Goal: Task Accomplishment & Management: Manage account settings

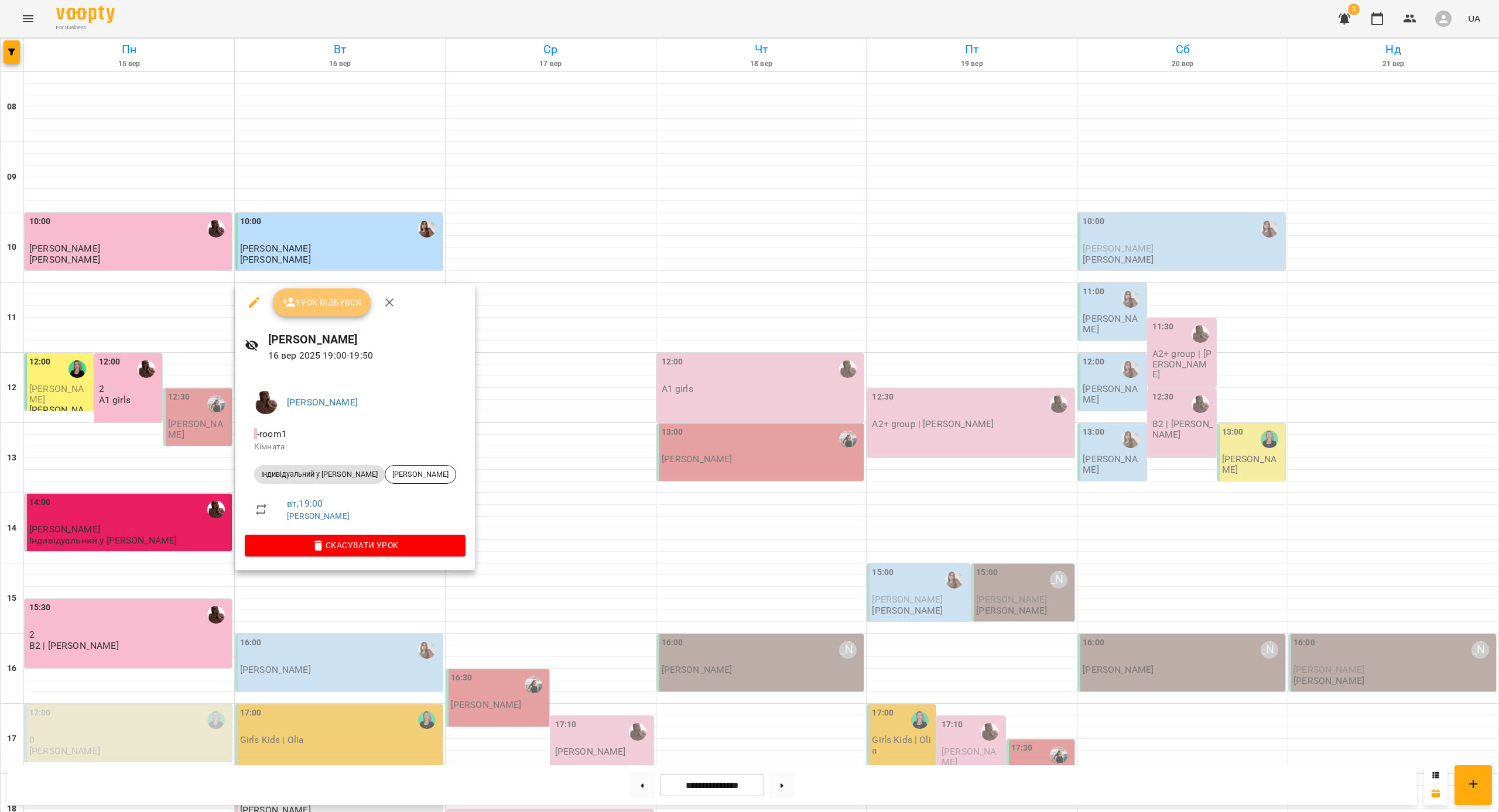
click at [337, 305] on span "Урок відбувся" at bounding box center [322, 302] width 80 height 14
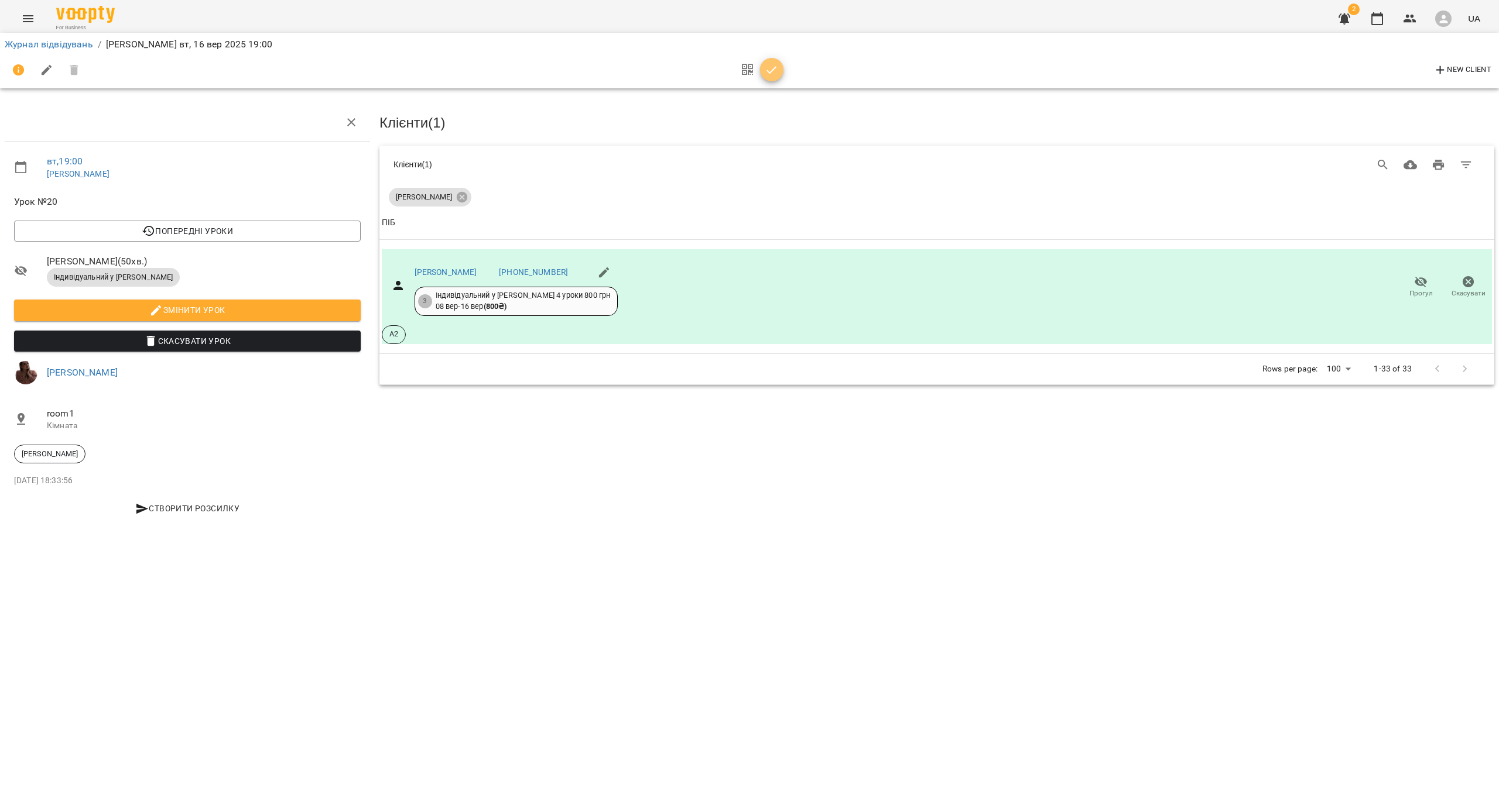
click at [773, 60] on button "button" at bounding box center [772, 70] width 23 height 23
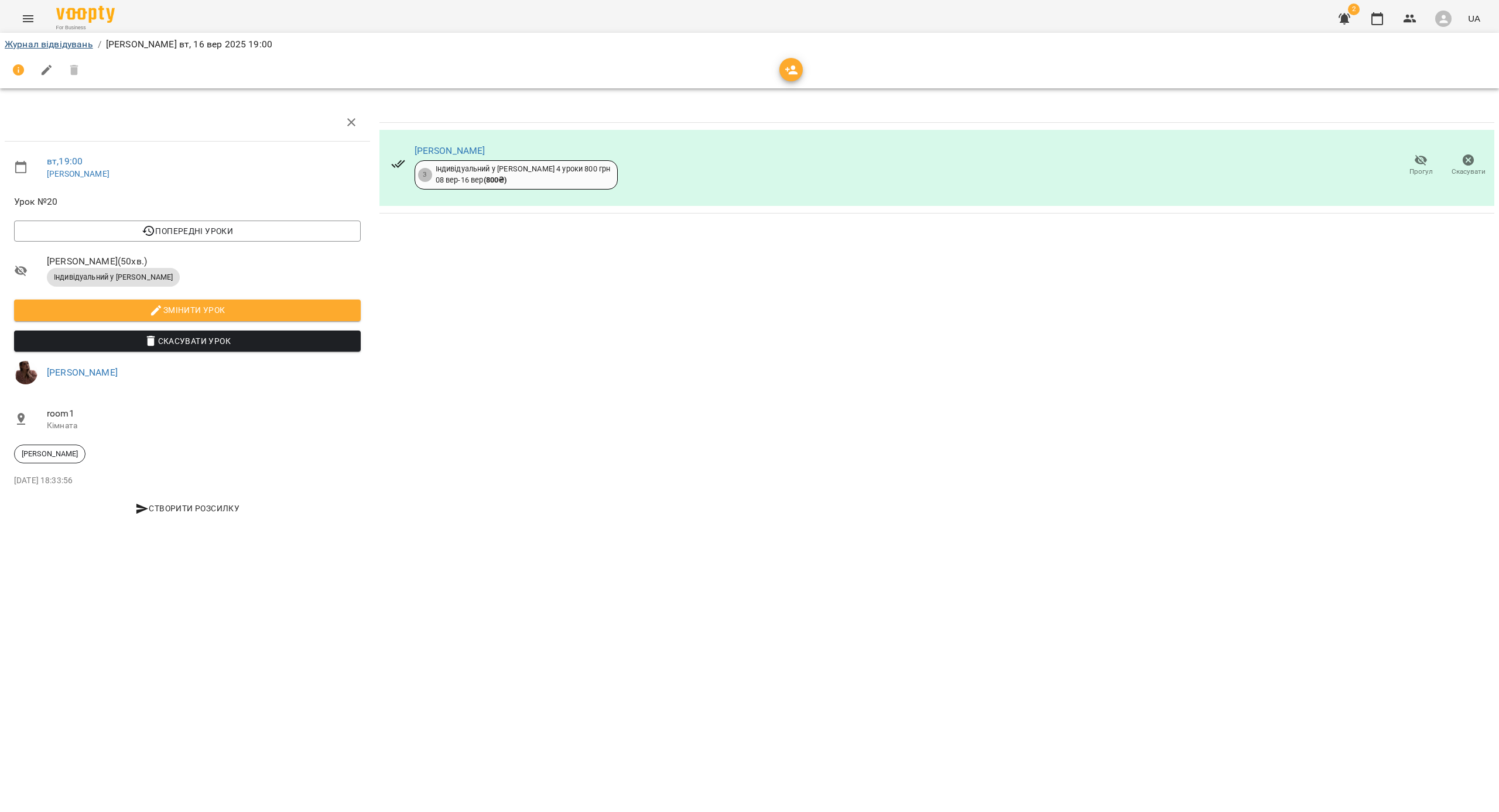
click at [41, 47] on link "Журнал відвідувань" at bounding box center [49, 44] width 89 height 11
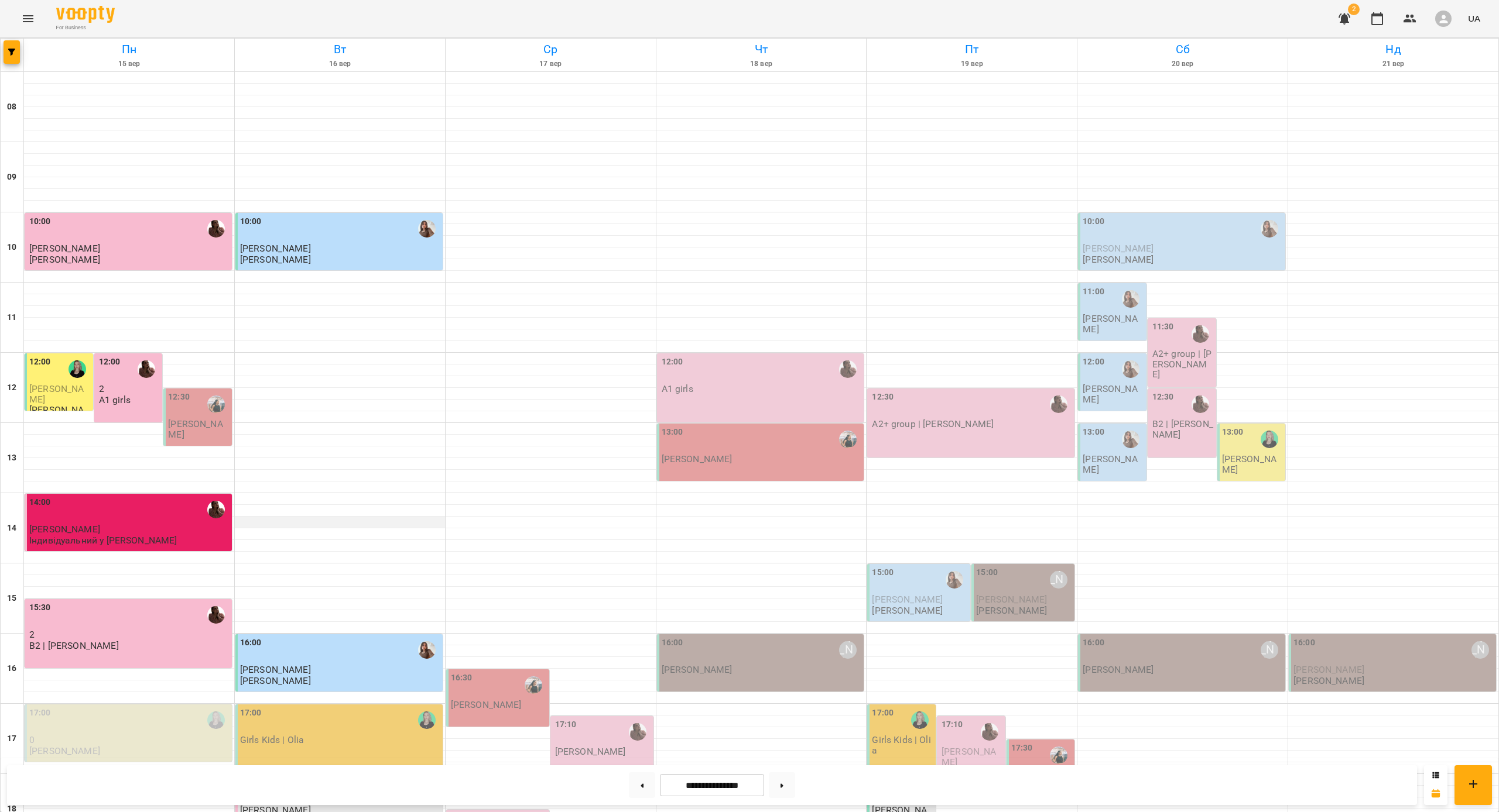
scroll to position [210, 0]
click at [383, 777] on div "18:00" at bounding box center [340, 790] width 200 height 27
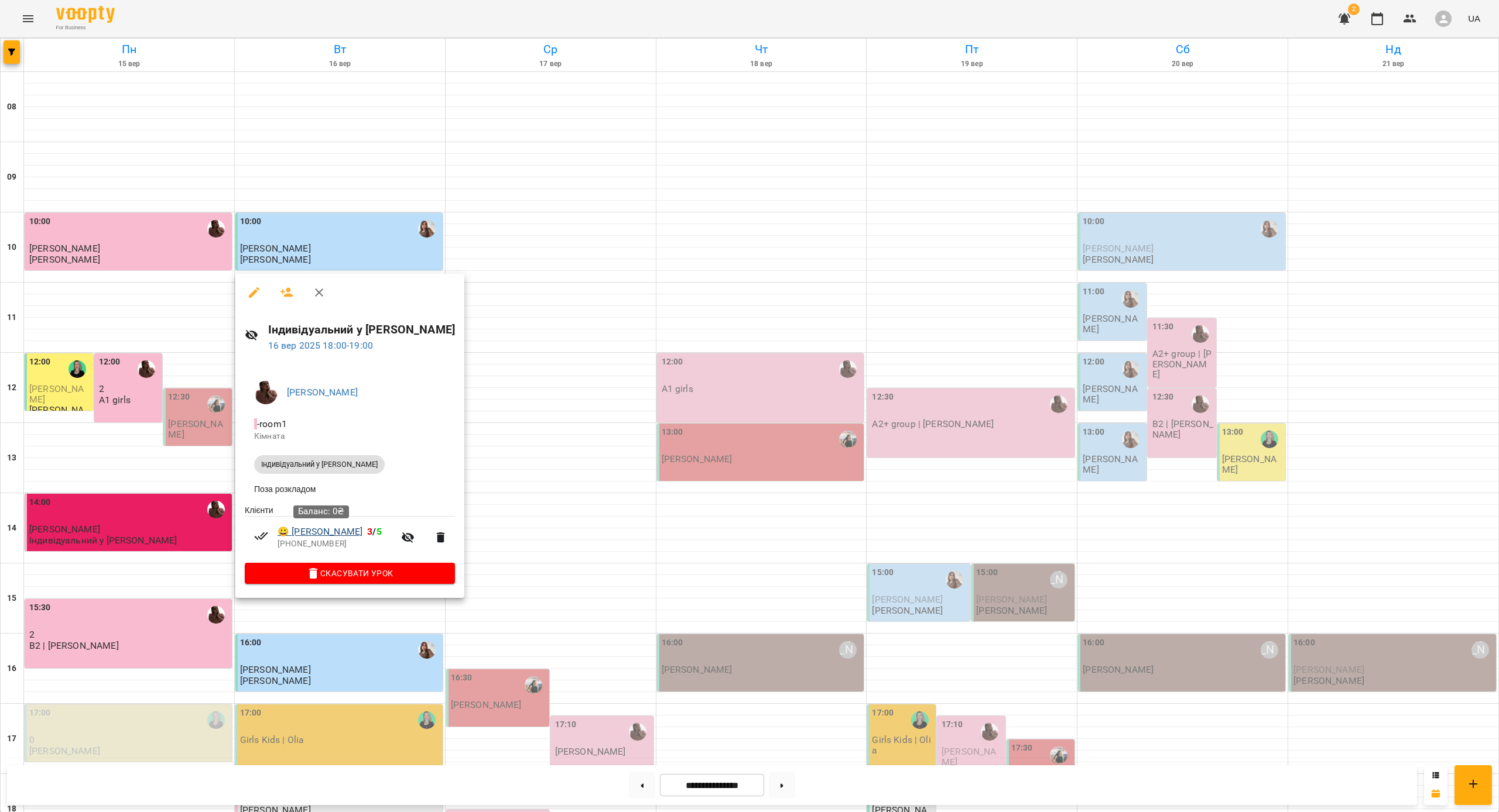
click at [351, 532] on link "😀 [PERSON_NAME]" at bounding box center [320, 531] width 85 height 14
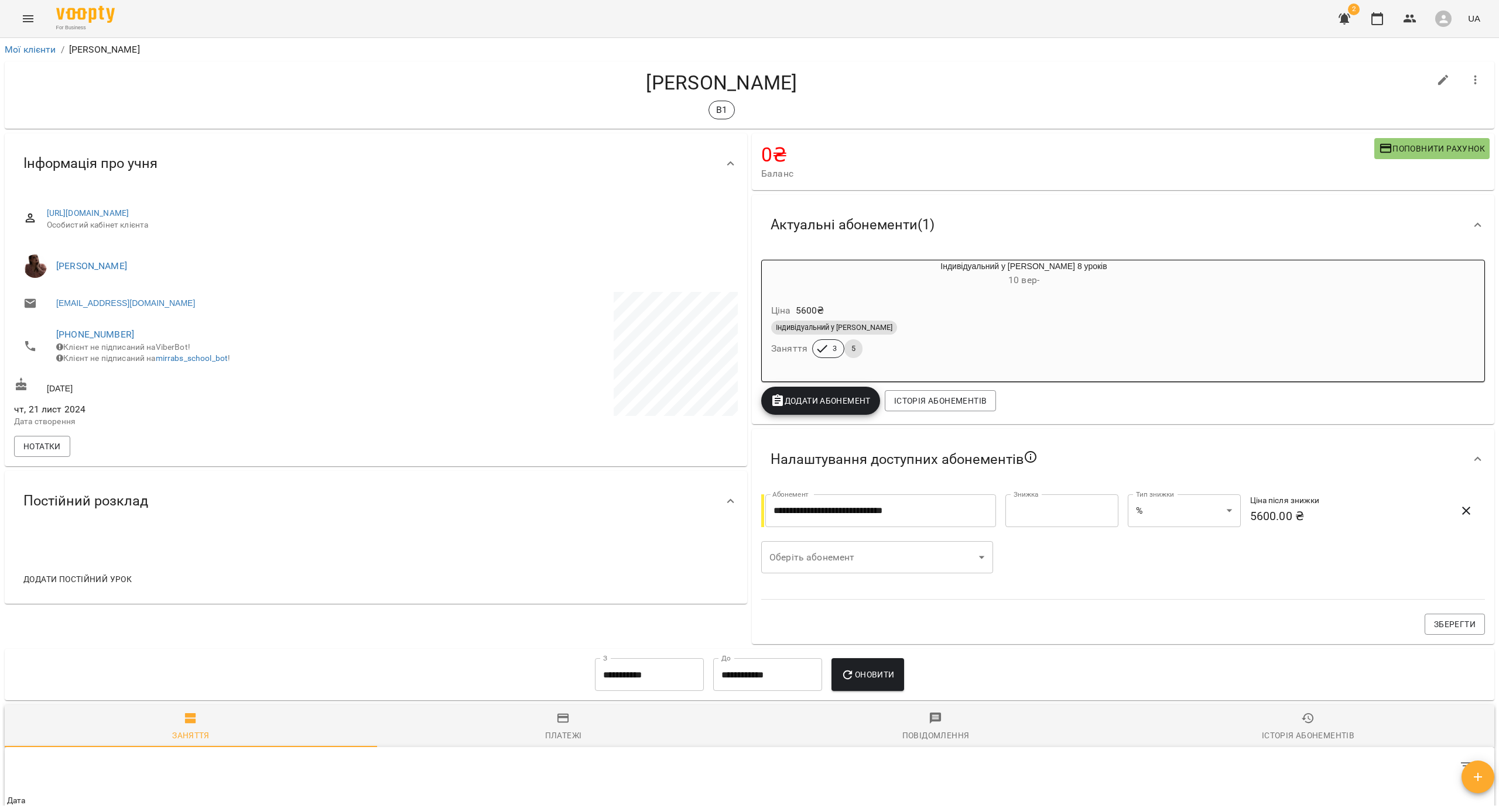
click at [900, 323] on div "Індивідуальний у [PERSON_NAME]" at bounding box center [995, 327] width 449 height 14
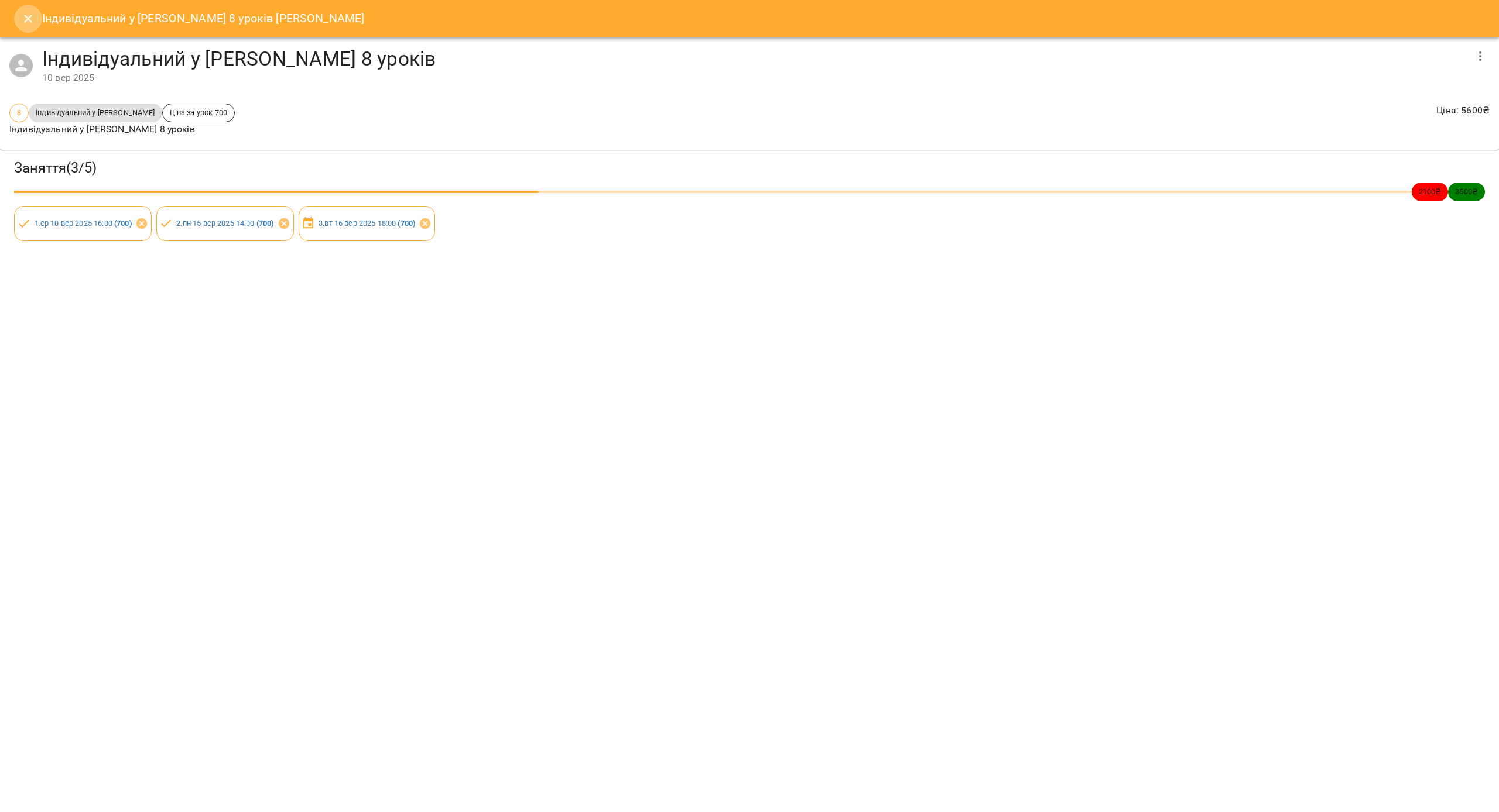
click at [21, 25] on button "Close" at bounding box center [28, 19] width 28 height 28
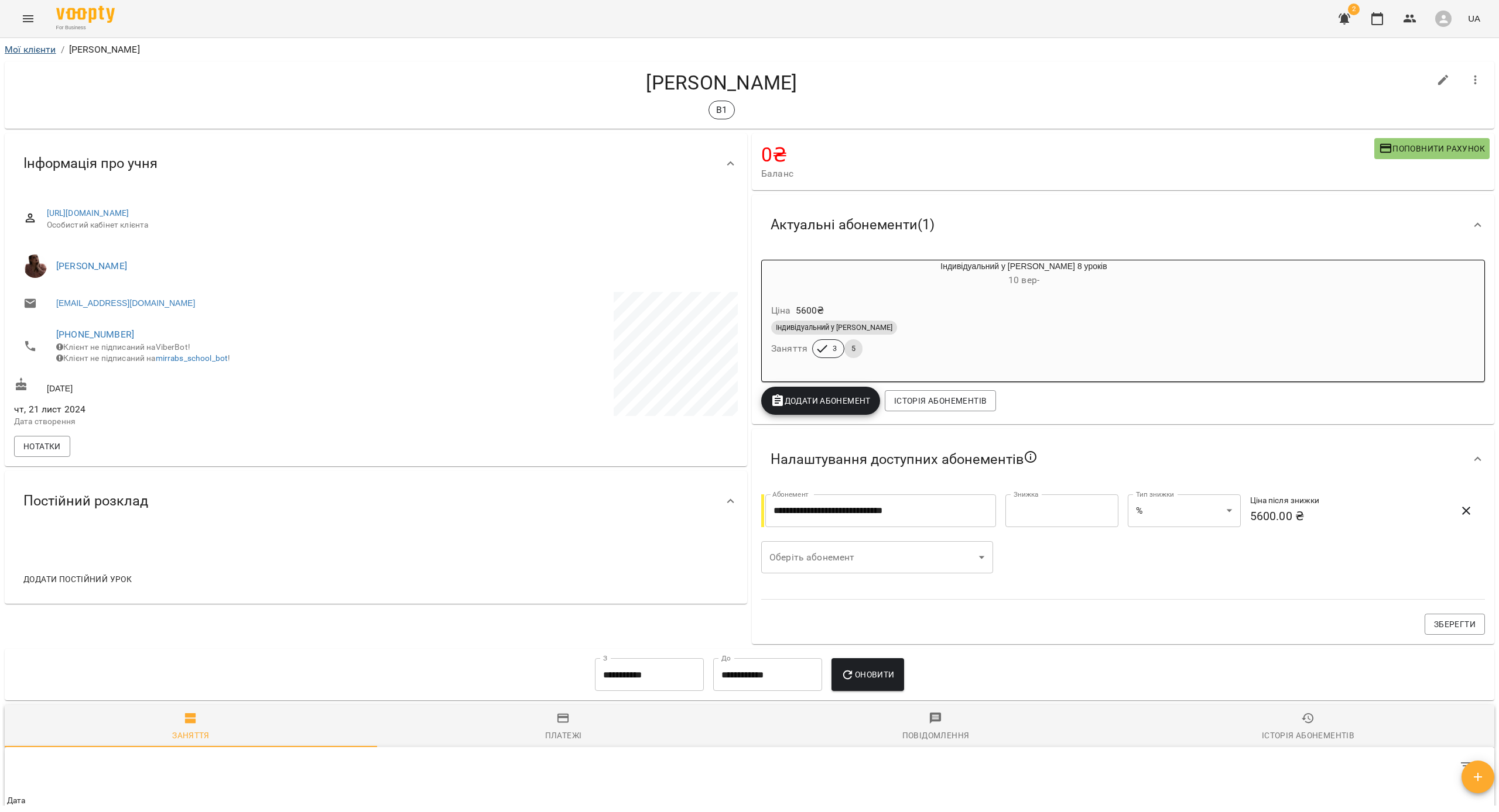
click at [17, 50] on link "Мої клієнти" at bounding box center [31, 49] width 51 height 11
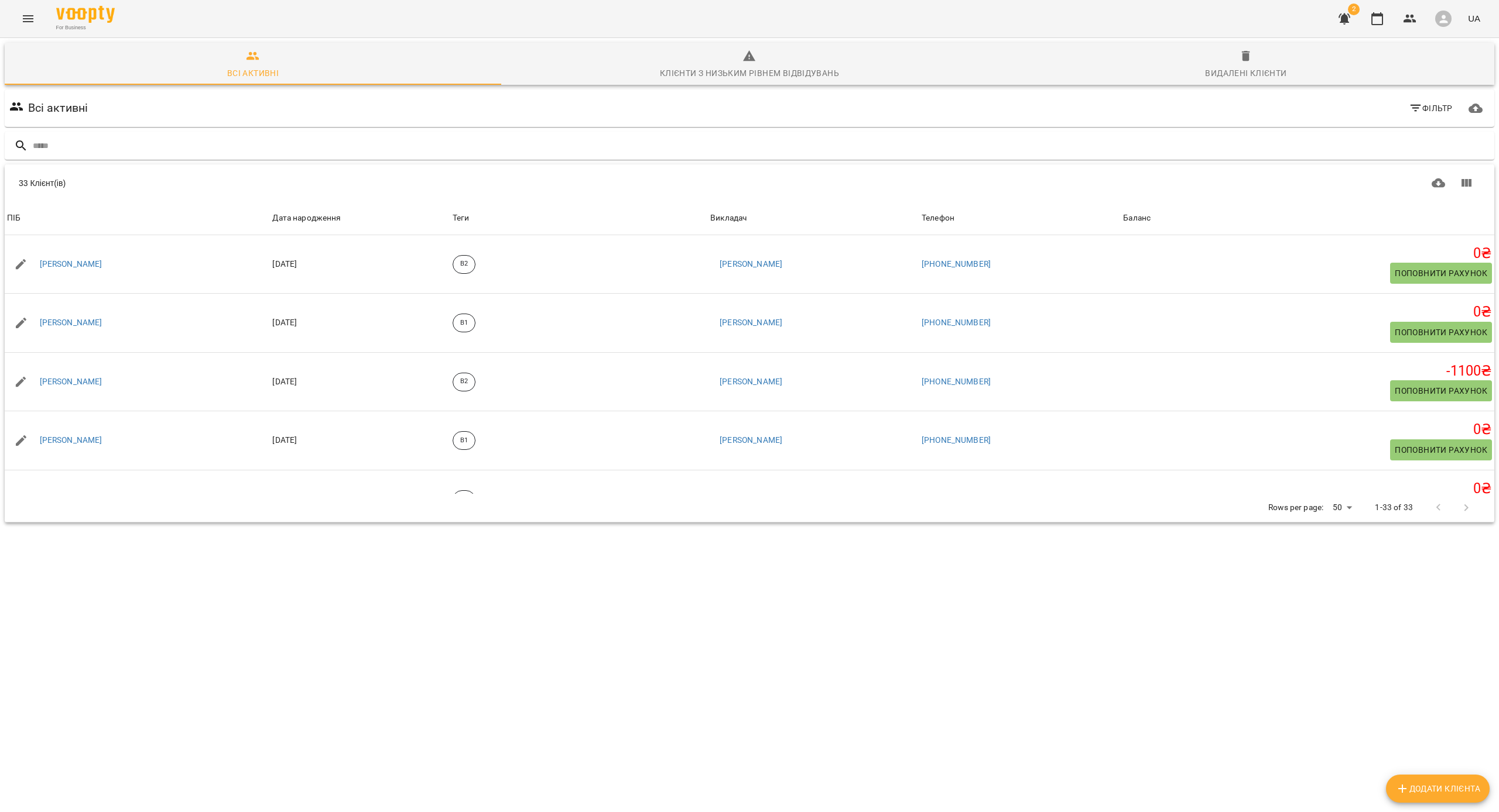
click at [67, 19] on img at bounding box center [85, 14] width 59 height 17
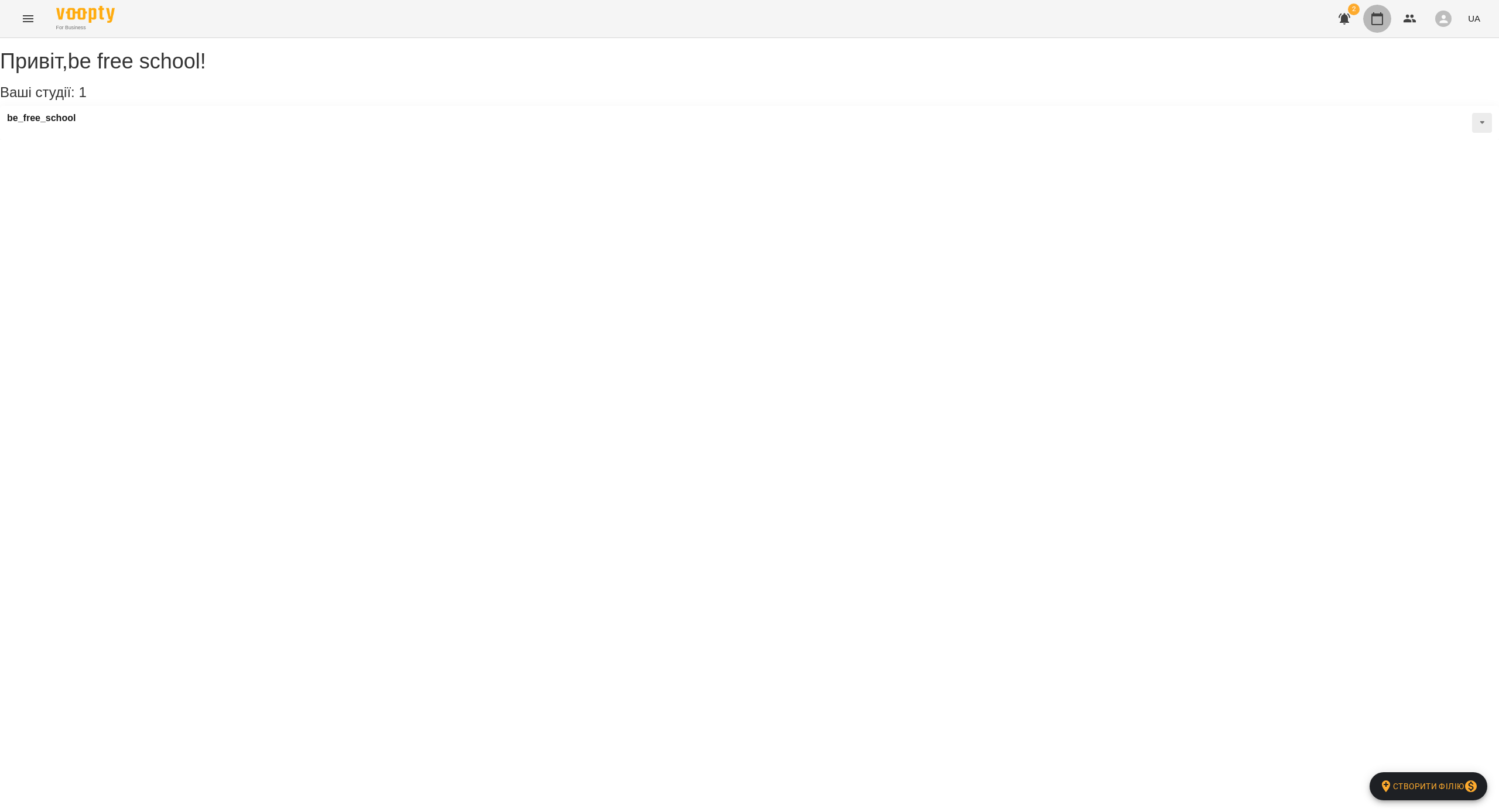
click at [1382, 17] on icon "button" at bounding box center [1376, 18] width 14 height 14
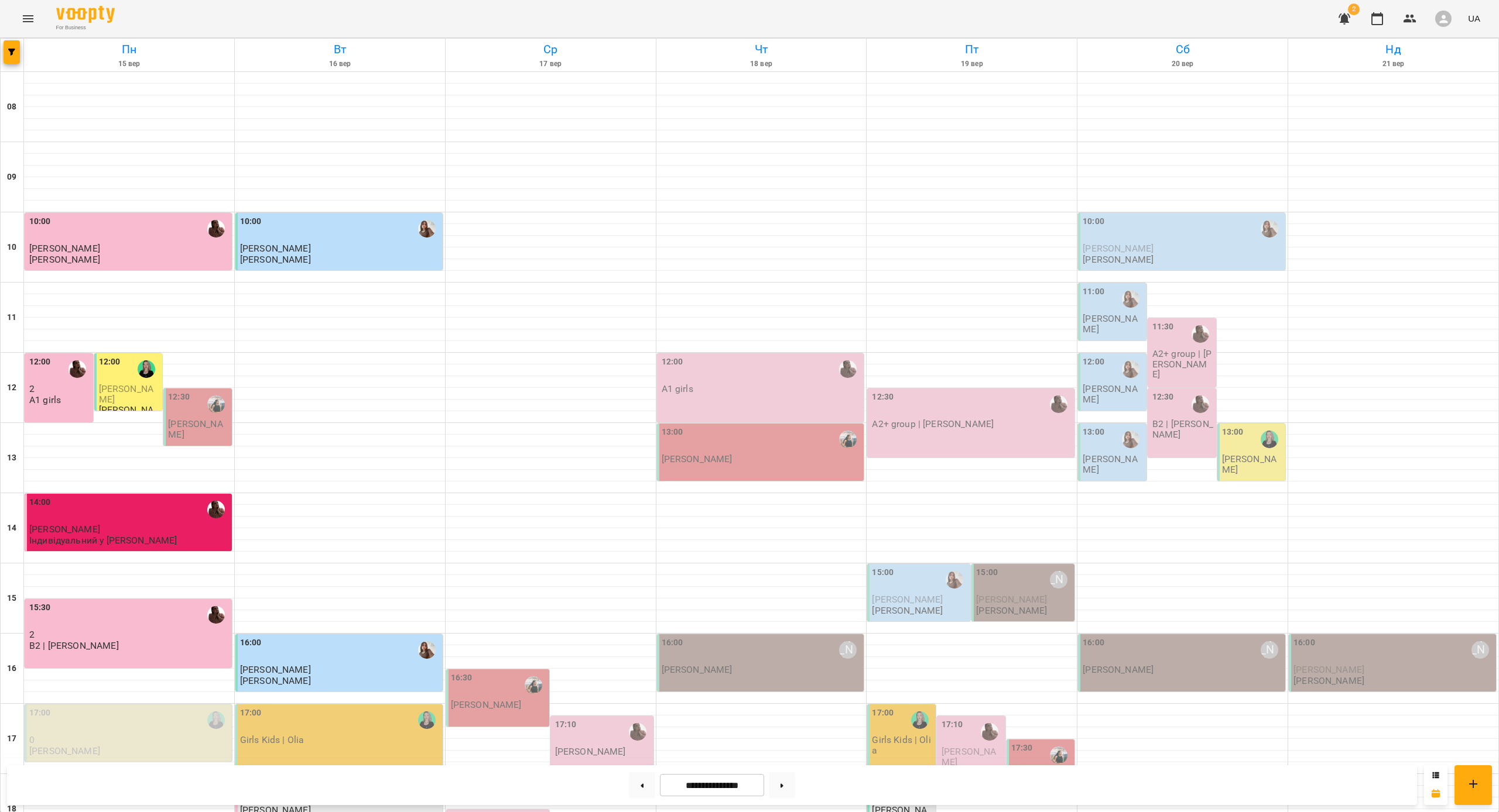
click at [1353, 15] on span "2" at bounding box center [1353, 9] width 12 height 12
click at [1348, 19] on icon "button" at bounding box center [1344, 18] width 12 height 11
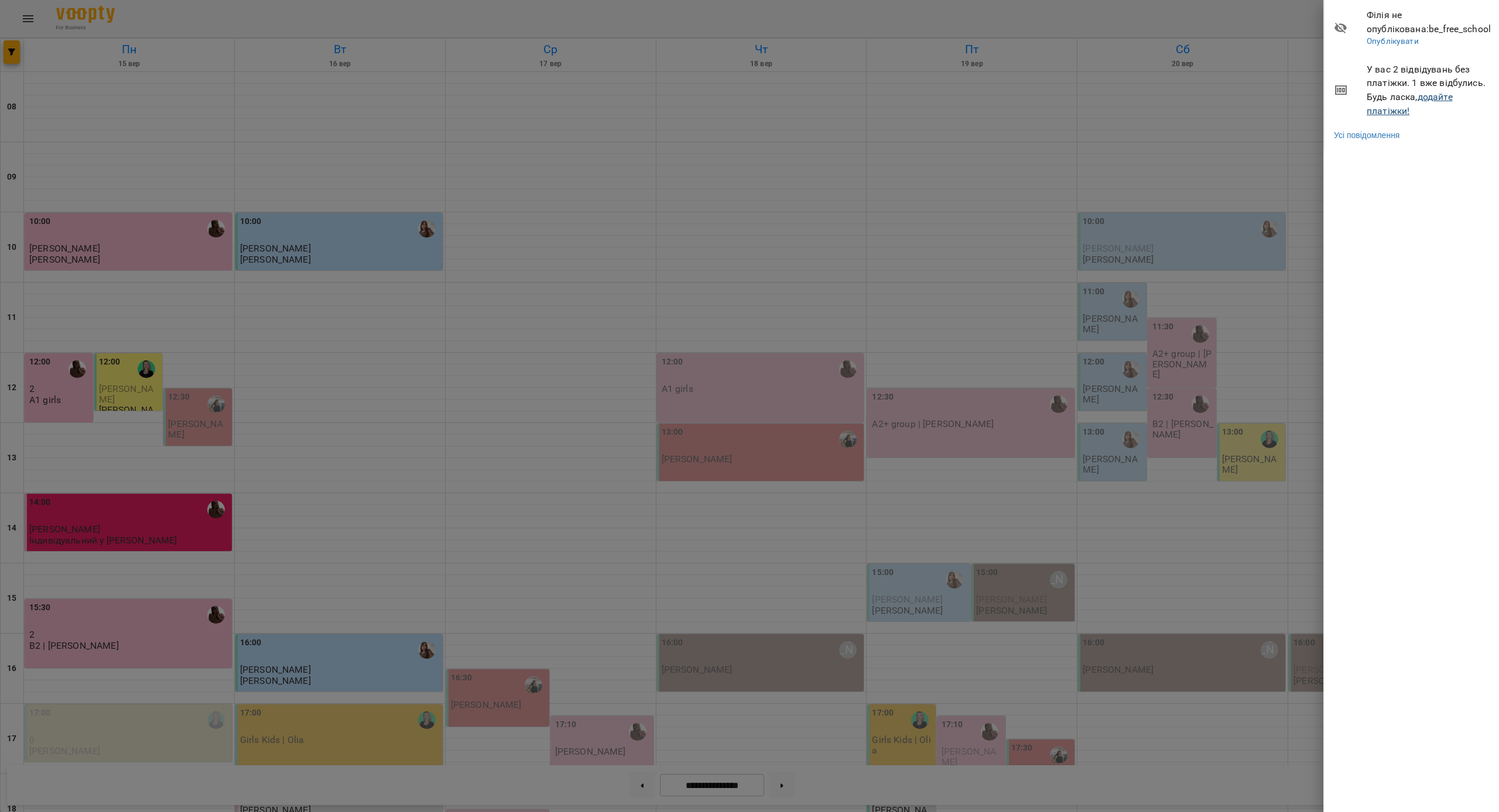
click at [1432, 97] on link "додайте платіжки!" at bounding box center [1410, 103] width 86 height 25
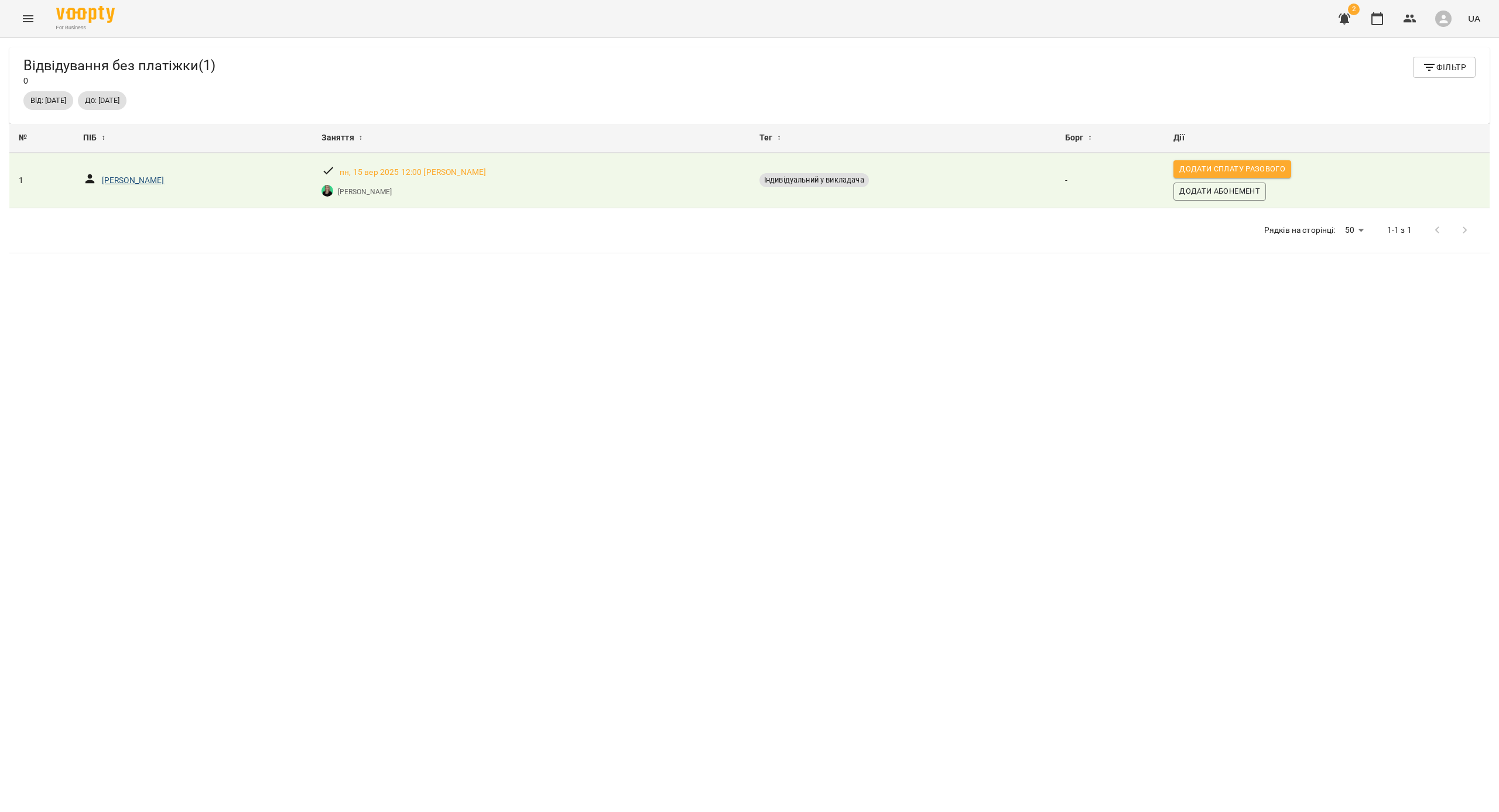
click at [107, 180] on p "[PERSON_NAME]" at bounding box center [133, 180] width 63 height 12
